Goal: Go to known website: Access a specific website the user already knows

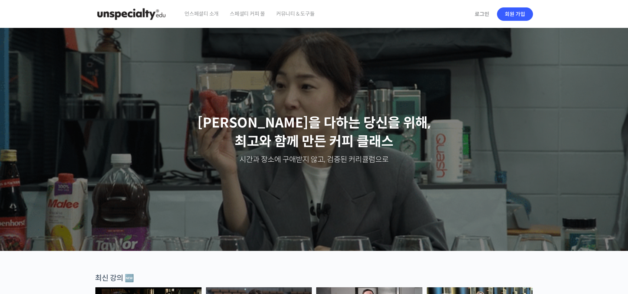
click at [135, 14] on img at bounding box center [131, 14] width 73 height 22
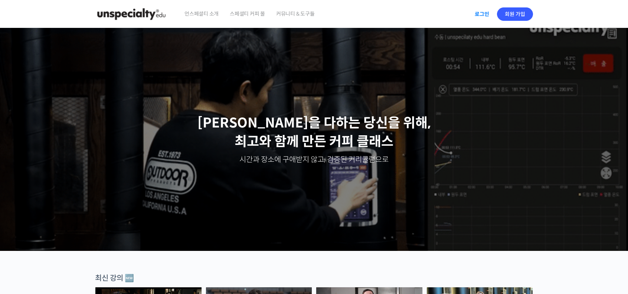
click at [490, 15] on link "로그인" at bounding box center [481, 14] width 23 height 17
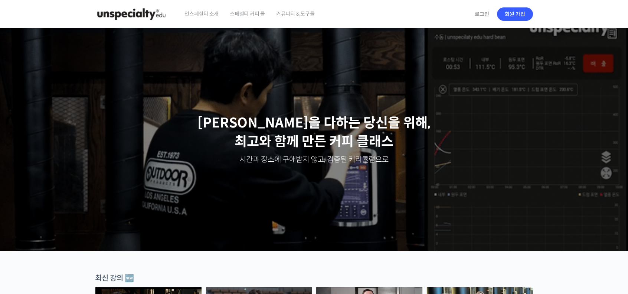
click at [246, 14] on span "스페셜티 커피 몰" at bounding box center [247, 14] width 35 height 28
